Goal: Task Accomplishment & Management: Manage account settings

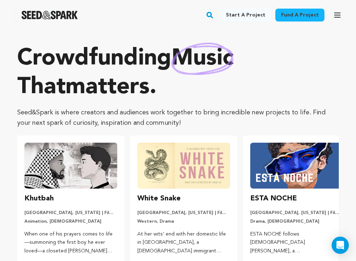
click at [337, 13] on icon "button" at bounding box center [337, 15] width 6 height 4
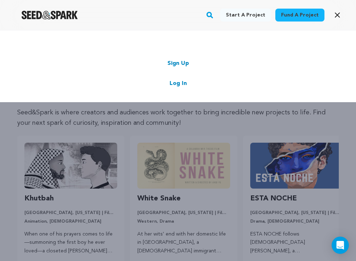
click at [182, 82] on link "Log In" at bounding box center [177, 83] width 17 height 9
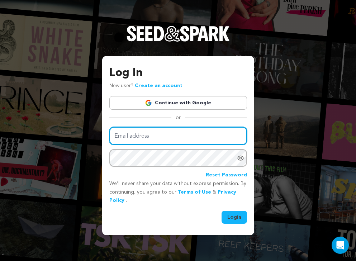
type input "stephanie.suzanne.davies@gmail.com"
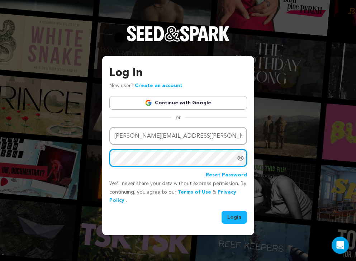
click at [234, 216] on button "Login" at bounding box center [233, 217] width 25 height 13
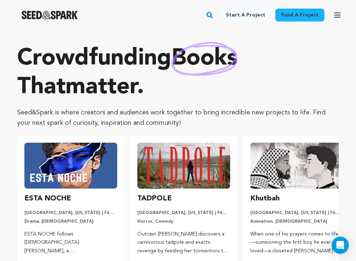
click at [335, 19] on icon "button" at bounding box center [337, 15] width 9 height 9
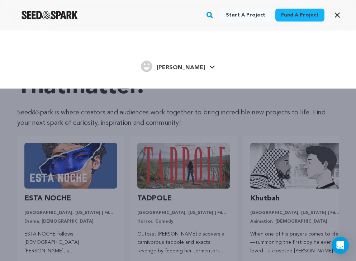
click at [182, 68] on span "[PERSON_NAME]" at bounding box center [180, 68] width 48 height 6
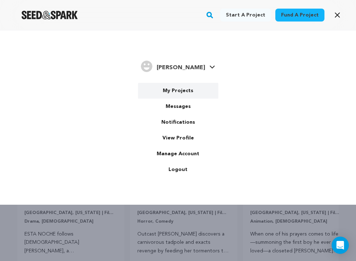
click at [177, 91] on link "My Projects" at bounding box center [178, 91] width 80 height 16
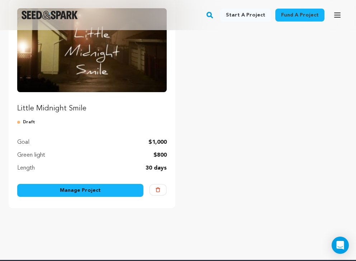
scroll to position [107, 0]
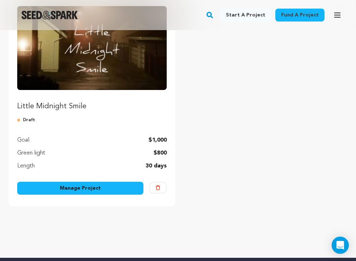
click at [48, 188] on link "Manage Project" at bounding box center [80, 188] width 126 height 13
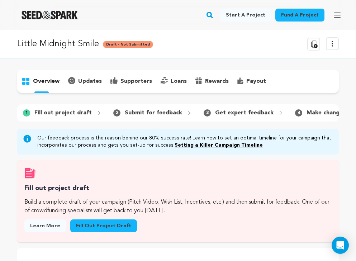
click at [83, 79] on p "updates" at bounding box center [90, 81] width 24 height 9
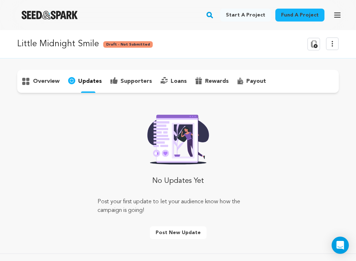
click at [136, 81] on p "supporters" at bounding box center [136, 81] width 32 height 9
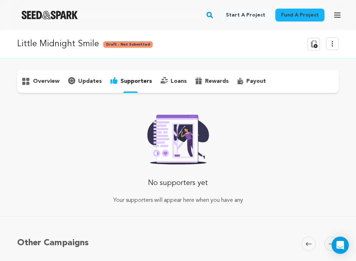
click at [84, 81] on p "updates" at bounding box center [90, 81] width 24 height 9
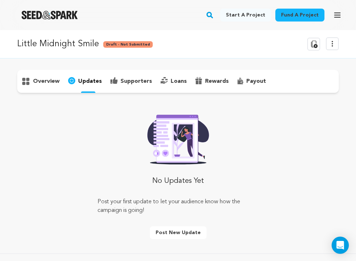
click at [37, 82] on p "overview" at bounding box center [46, 81] width 26 height 9
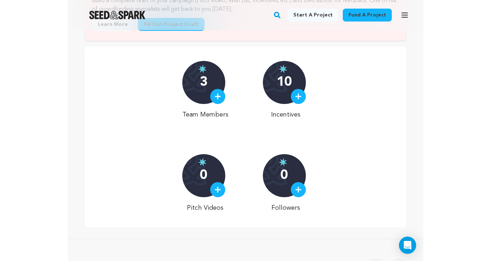
scroll to position [189, 0]
